Goal: Task Accomplishment & Management: Manage account settings

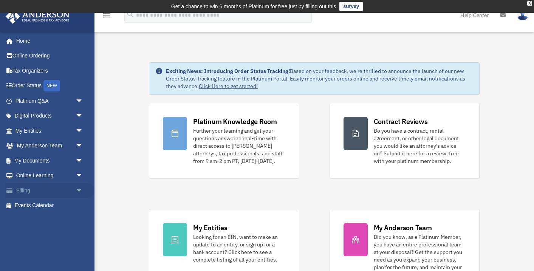
click at [28, 189] on link "Billing arrow_drop_down" at bounding box center [49, 190] width 89 height 15
click at [77, 188] on span "arrow_drop_down" at bounding box center [83, 190] width 15 height 15
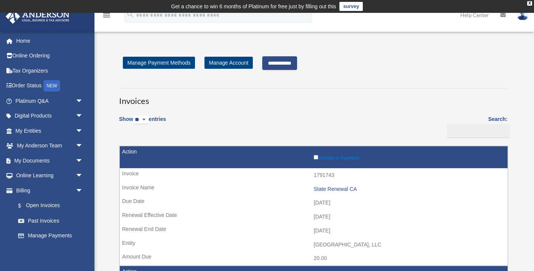
click at [292, 62] on input "**********" at bounding box center [279, 63] width 35 height 14
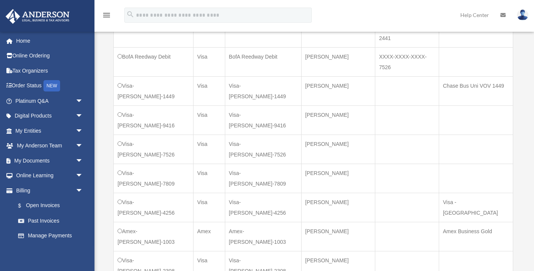
scroll to position [277, 0]
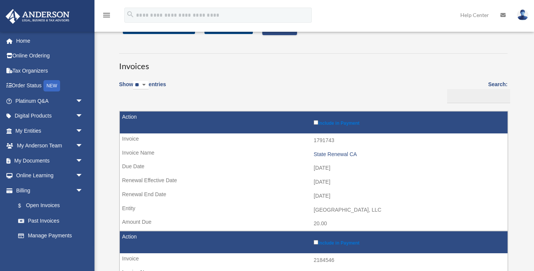
scroll to position [37, 0]
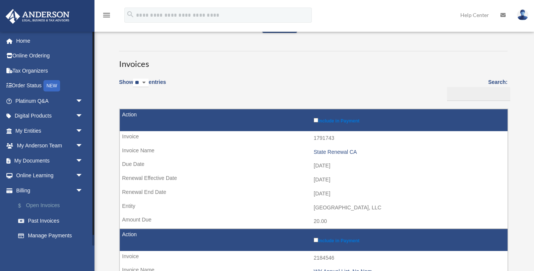
click at [42, 203] on link "$ Open Invoices" at bounding box center [53, 205] width 84 height 15
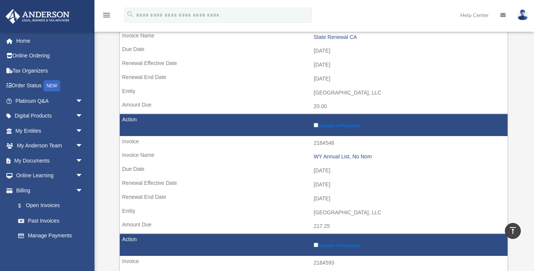
scroll to position [153, 0]
